Goal: Task Accomplishment & Management: Use online tool/utility

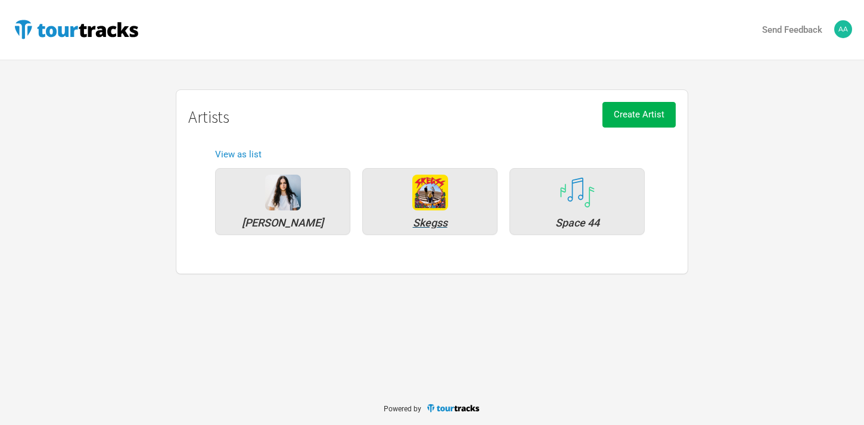
click at [447, 203] on img at bounding box center [430, 193] width 36 height 36
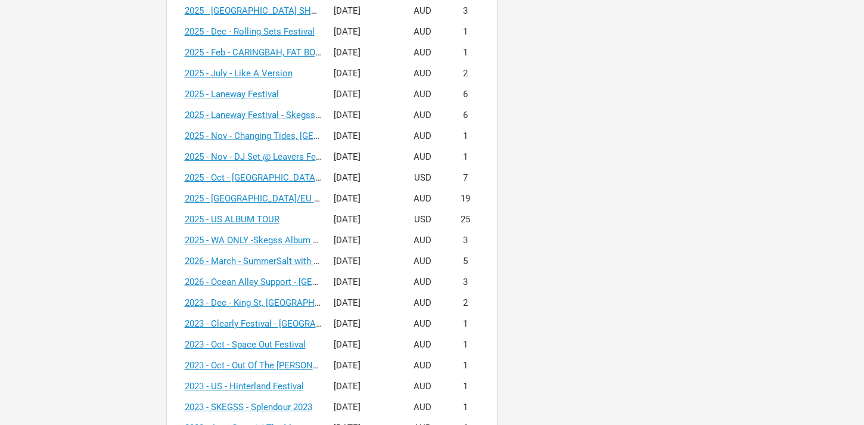
scroll to position [758, 0]
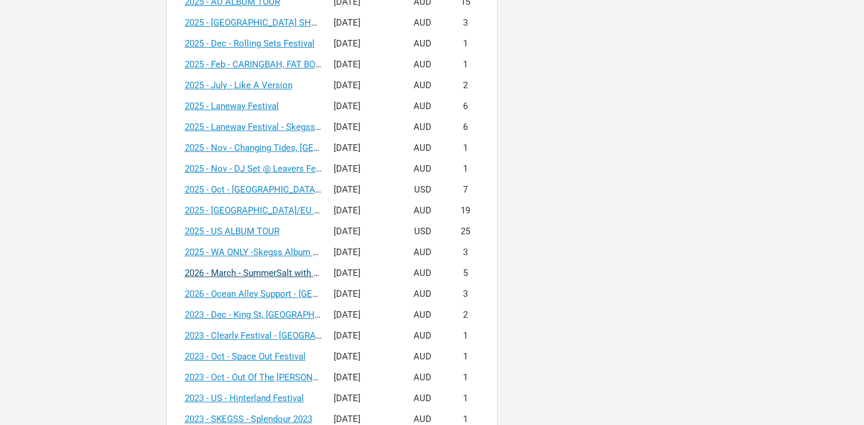
click at [278, 269] on link "2026 - March - SummerSalt with Ocean Alley" at bounding box center [273, 273] width 176 height 11
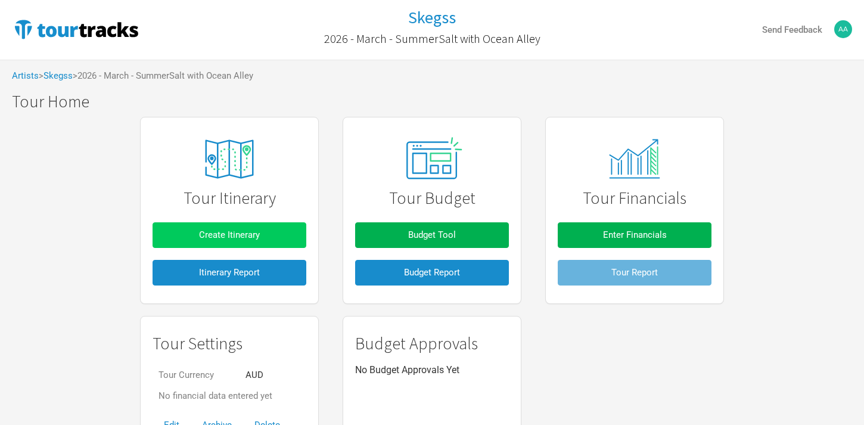
click at [268, 231] on button "Create Itinerary" at bounding box center [230, 235] width 154 height 26
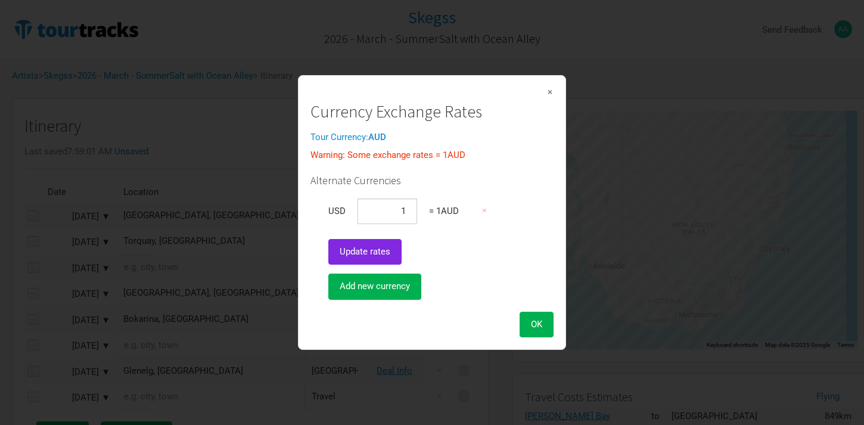
click at [552, 94] on span "×" at bounding box center [549, 91] width 7 height 13
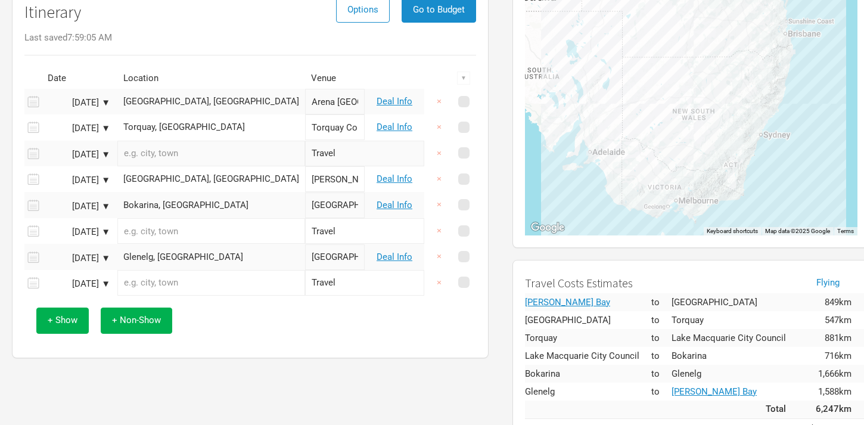
scroll to position [115, 0]
click at [398, 254] on link "Deal Info" at bounding box center [395, 255] width 36 height 11
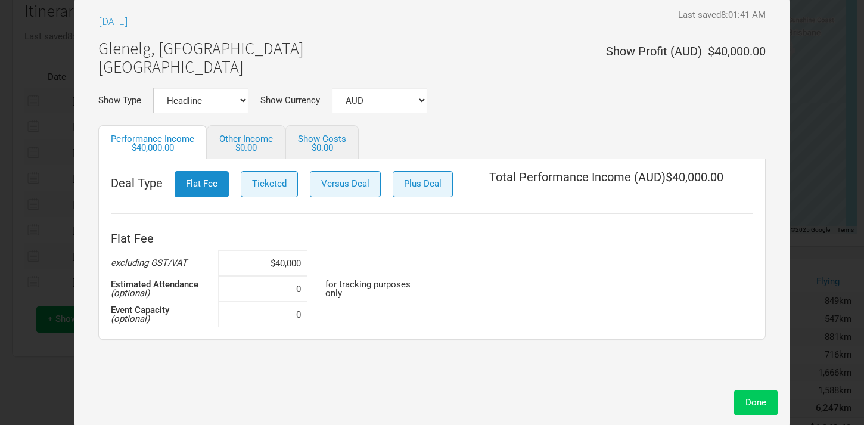
click at [755, 391] on button "Done" at bounding box center [755, 403] width 43 height 26
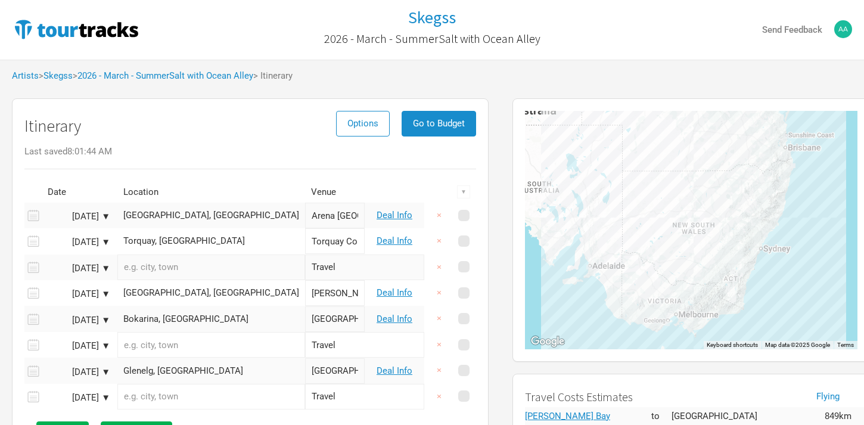
scroll to position [115, 0]
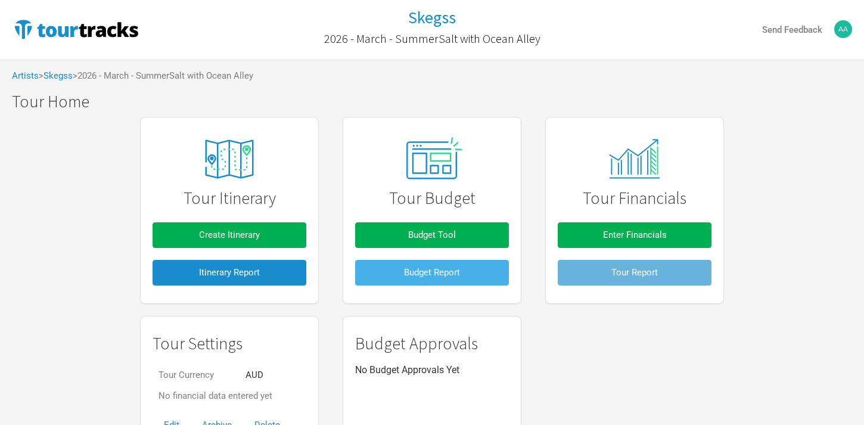
click at [440, 270] on span "Budget Report" at bounding box center [432, 272] width 56 height 11
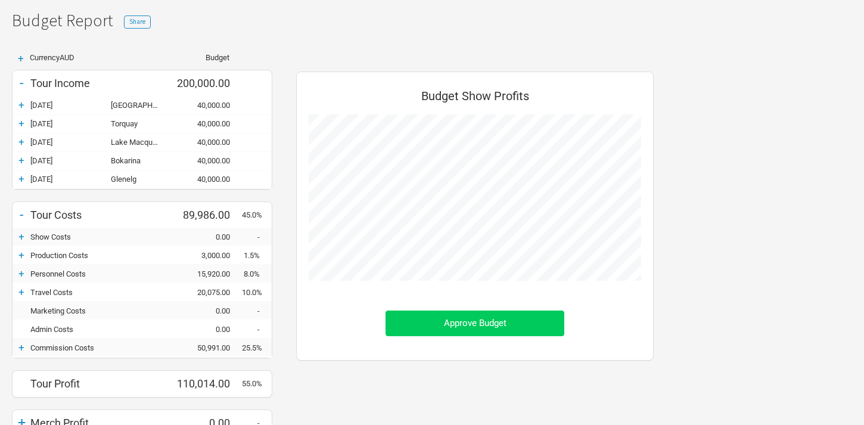
scroll to position [70, 0]
